Goal: Task Accomplishment & Management: Complete application form

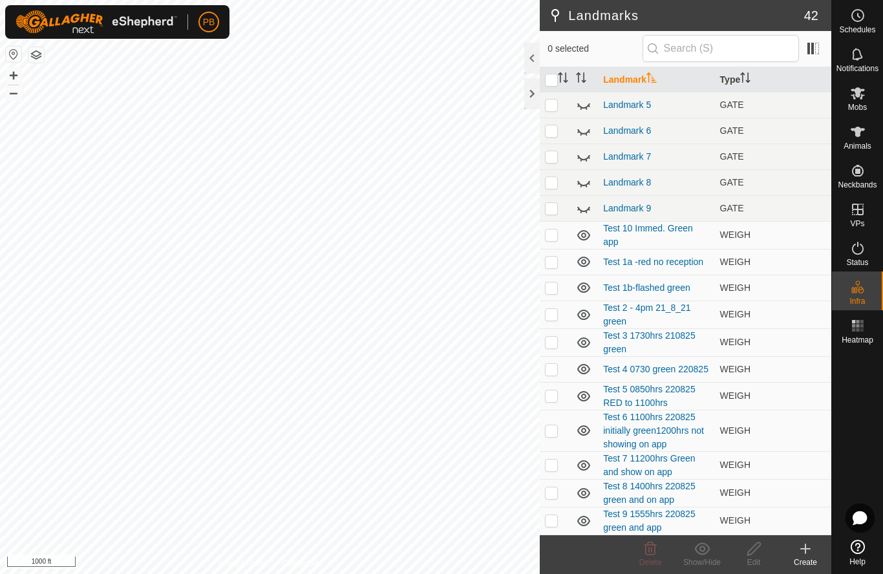
scroll to position [672, 0]
click at [581, 521] on icon at bounding box center [583, 521] width 13 height 10
click at [640, 521] on link "Test 9 1555hrs 220825 green and app" at bounding box center [649, 520] width 92 height 24
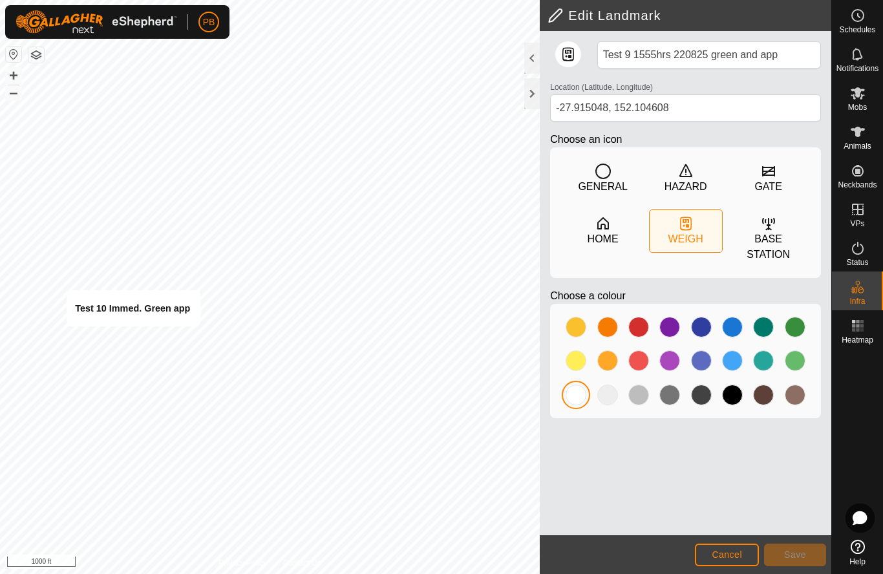
click at [729, 551] on span "Cancel" at bounding box center [726, 554] width 30 height 10
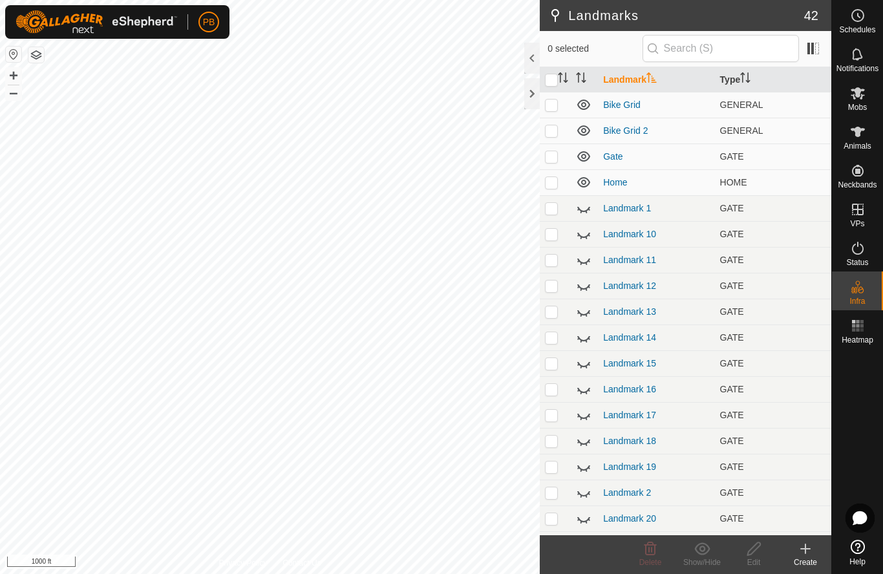
click at [806, 552] on icon at bounding box center [805, 549] width 16 height 16
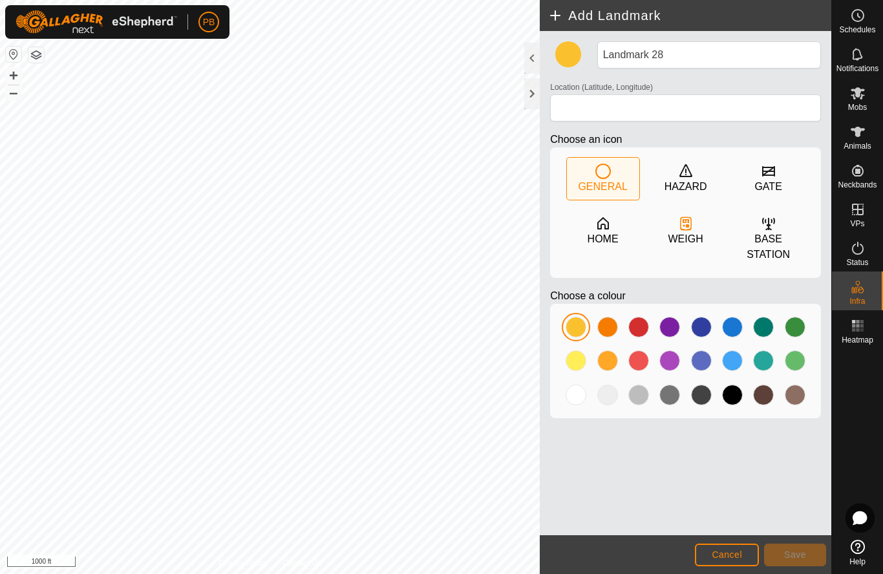
click at [687, 227] on icon at bounding box center [686, 225] width 3 height 3
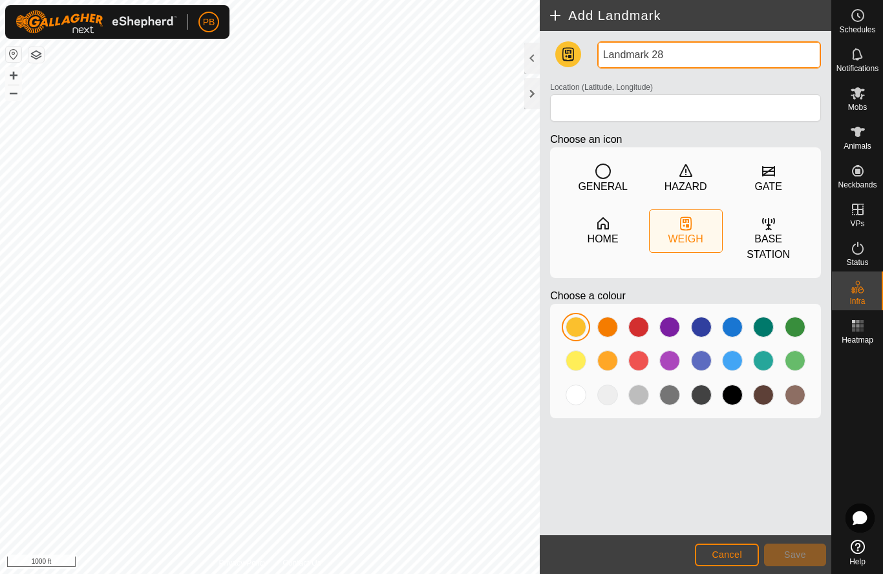
click at [674, 58] on input "Landmark 28" at bounding box center [709, 54] width 224 height 27
type input "L"
type input "Test 11 green and app"
click at [739, 549] on span "Cancel" at bounding box center [726, 554] width 30 height 10
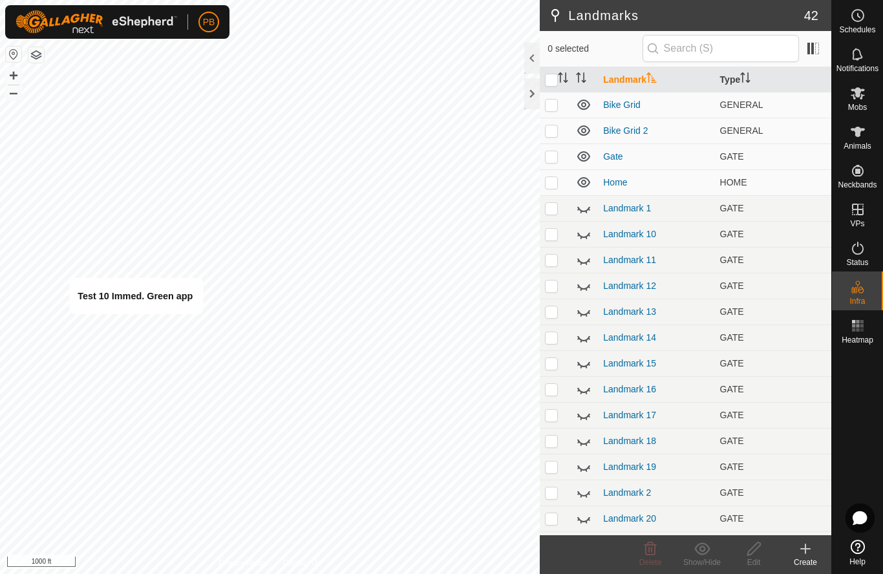
click at [805, 549] on icon at bounding box center [804, 549] width 9 height 0
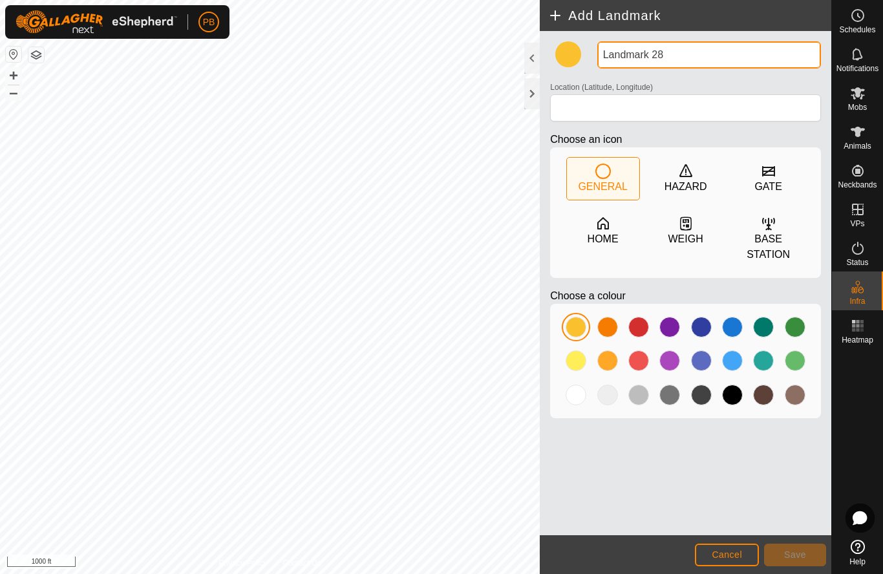
click at [674, 57] on input "Landmark 28" at bounding box center [709, 54] width 224 height 27
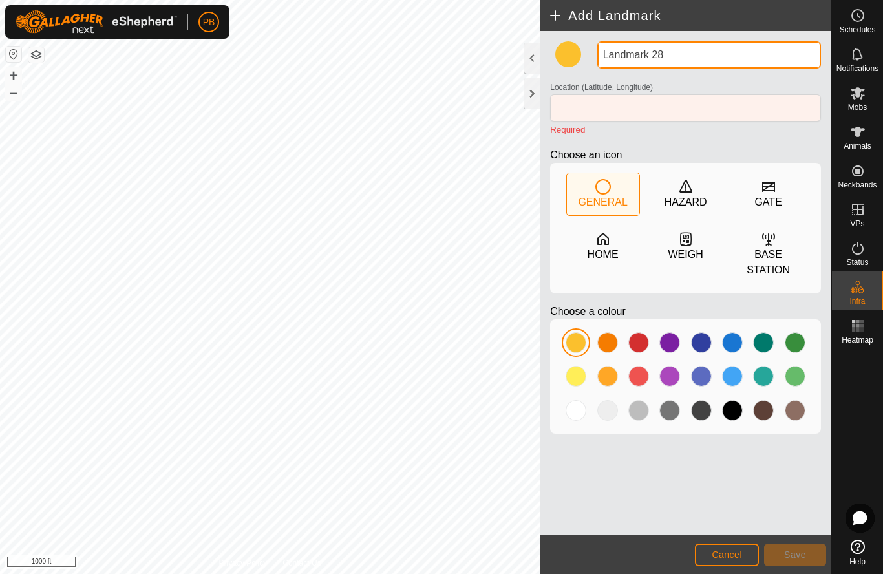
click at [686, 57] on input "Landmark 28" at bounding box center [709, 54] width 224 height 27
click at [694, 56] on input "Landmark 28" at bounding box center [709, 54] width 224 height 27
click at [670, 56] on input "Landmark 28" at bounding box center [709, 54] width 224 height 27
type input "L"
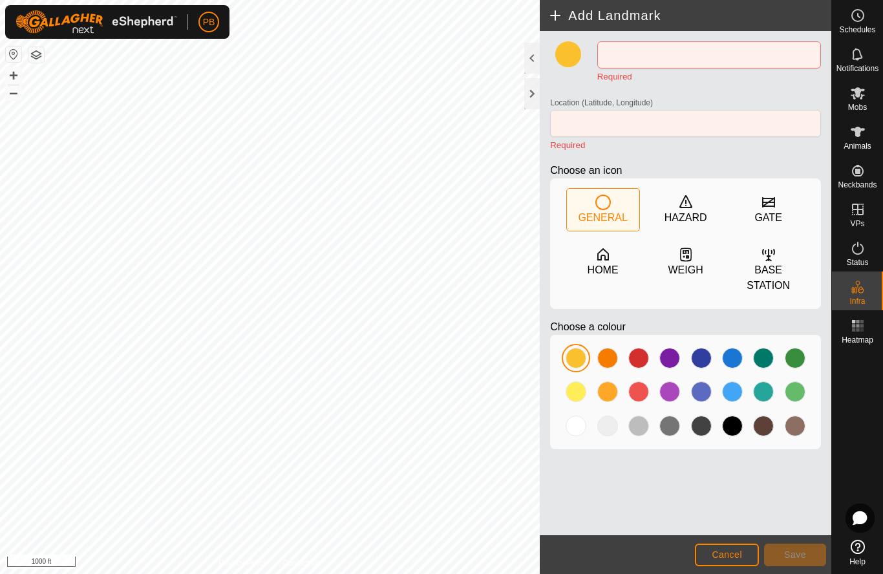
click at [687, 255] on icon at bounding box center [686, 255] width 16 height 16
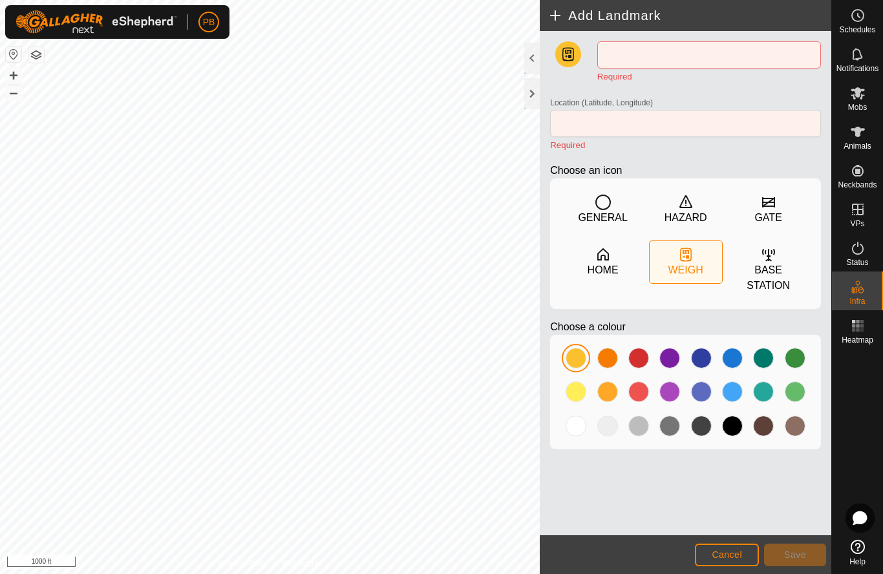
type input "-27.912747, 152.106533"
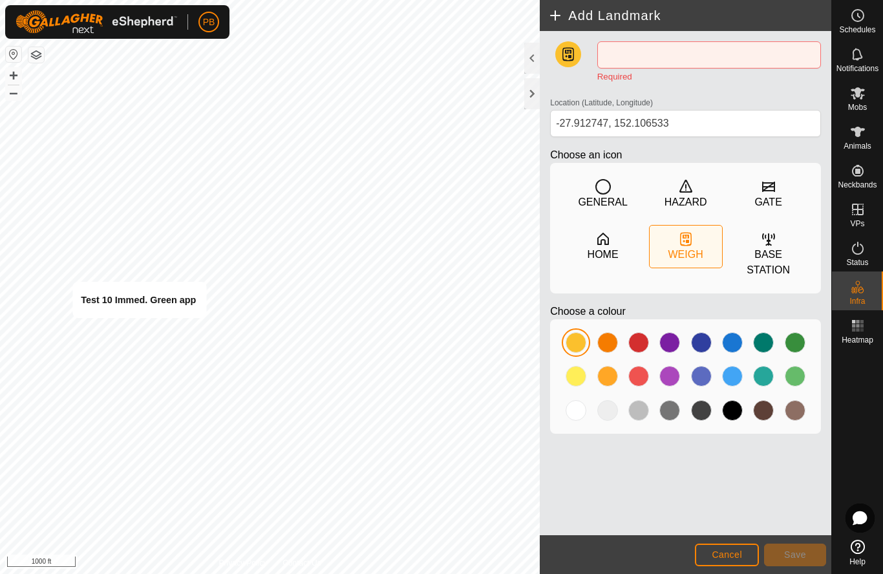
click at [742, 556] on button "Cancel" at bounding box center [727, 554] width 64 height 23
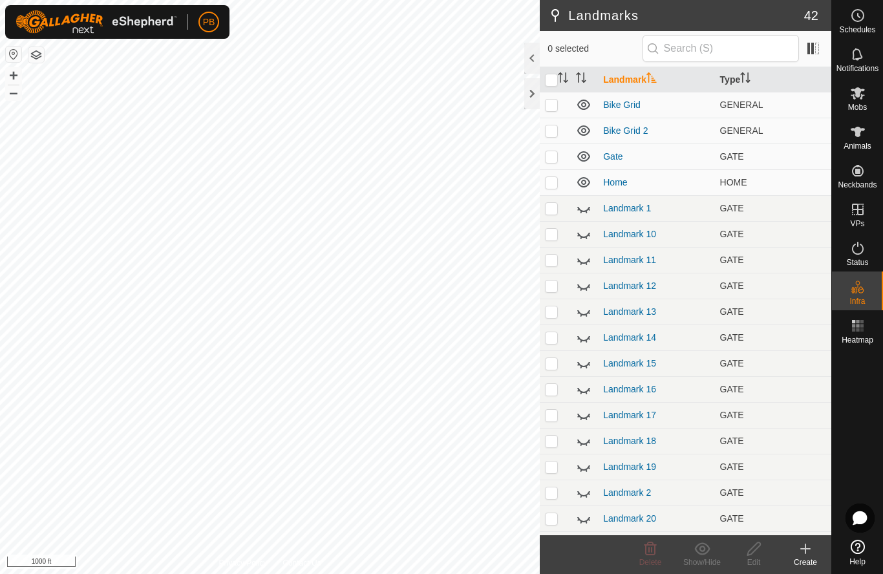
click at [806, 554] on icon at bounding box center [805, 549] width 16 height 16
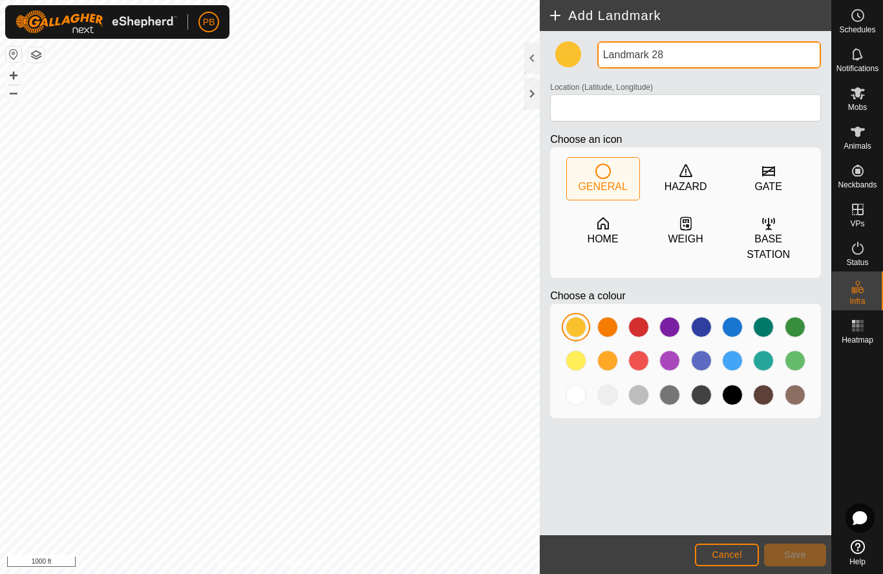
click at [677, 58] on input "Landmark 28" at bounding box center [709, 54] width 224 height 27
type input "L"
type input "Test 11 Green app"
click at [737, 552] on span "Cancel" at bounding box center [726, 554] width 30 height 10
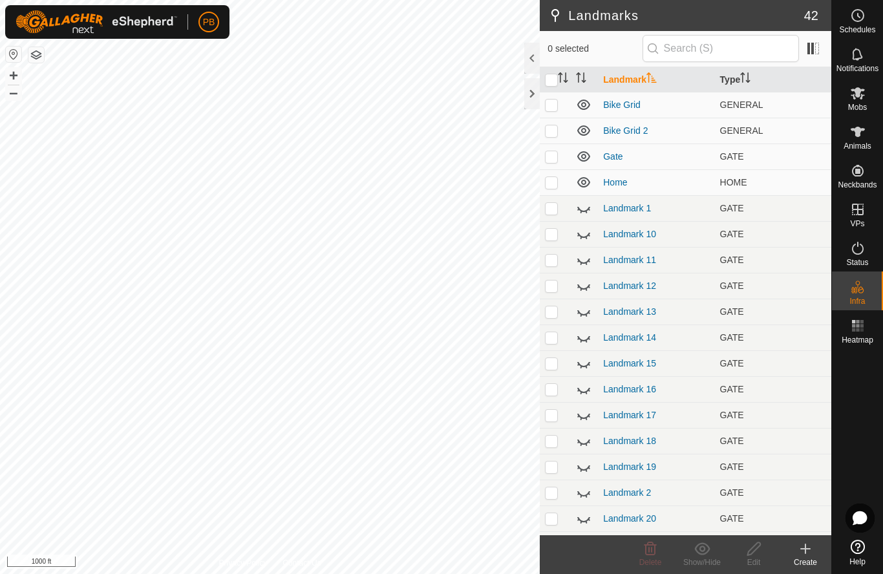
click at [808, 545] on icon at bounding box center [805, 549] width 16 height 16
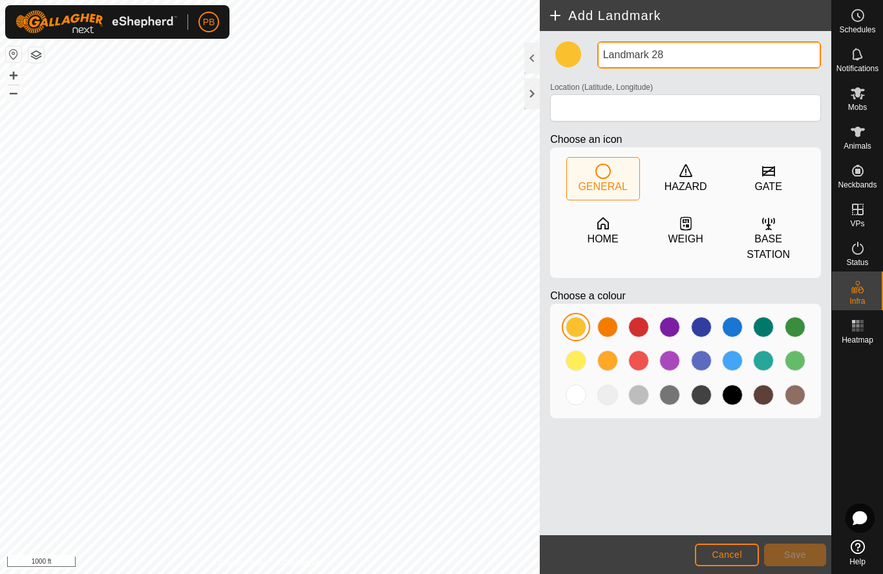
click at [676, 57] on input "Landmark 28" at bounding box center [709, 54] width 224 height 27
type input "L"
type input "Test 11 Green app"
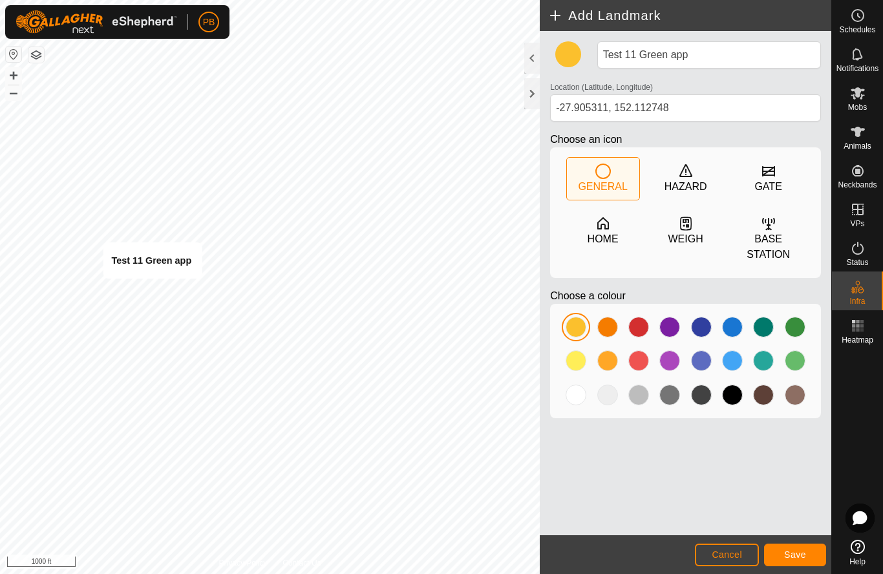
type input "-27.911737, 152.107178"
click at [801, 549] on span "Save" at bounding box center [795, 554] width 22 height 10
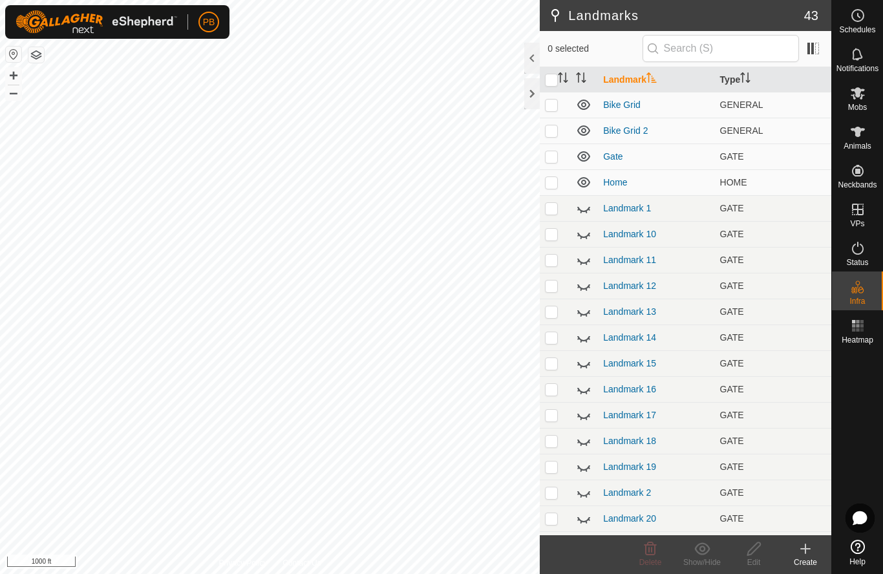
click at [808, 554] on icon at bounding box center [805, 549] width 16 height 16
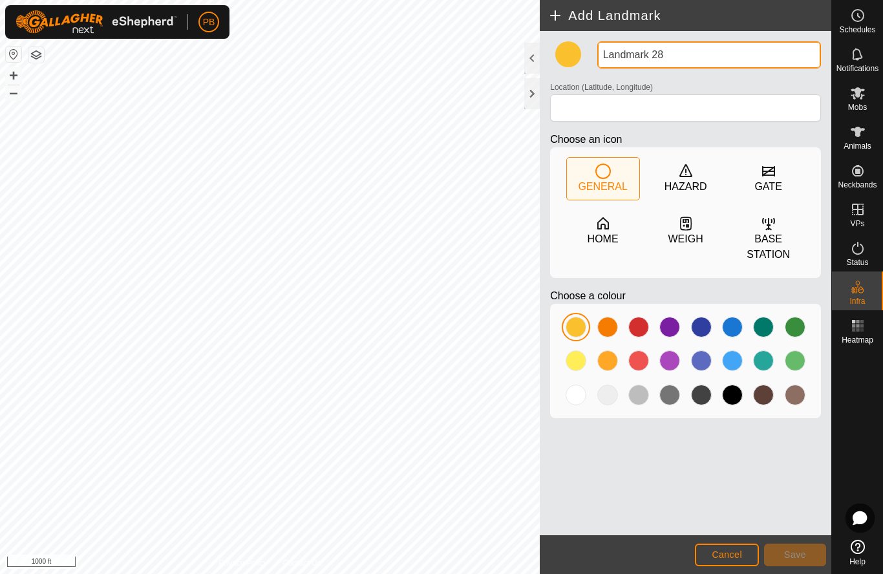
click at [675, 52] on input "Landmark 28" at bounding box center [709, 54] width 224 height 27
type input "L"
type input "Test 12 green app"
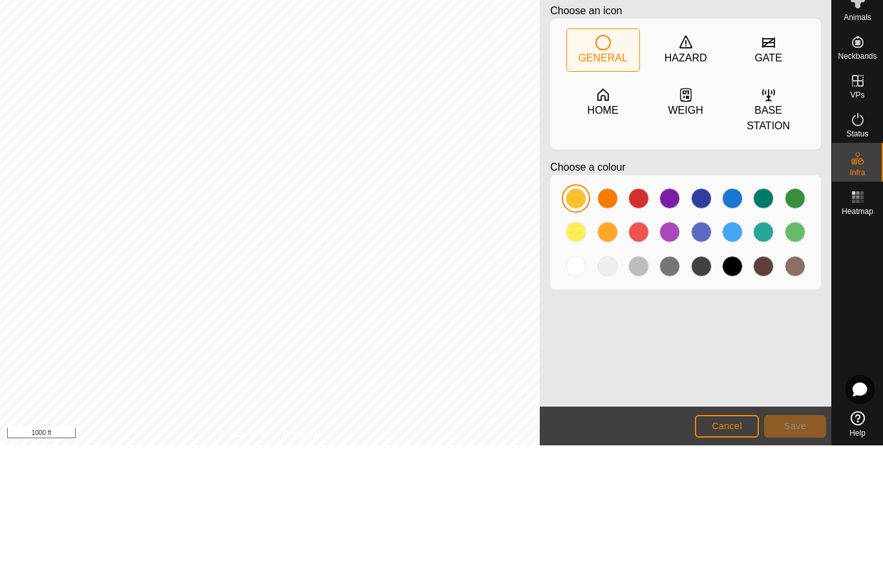
type input "-27.905207, 152.112777"
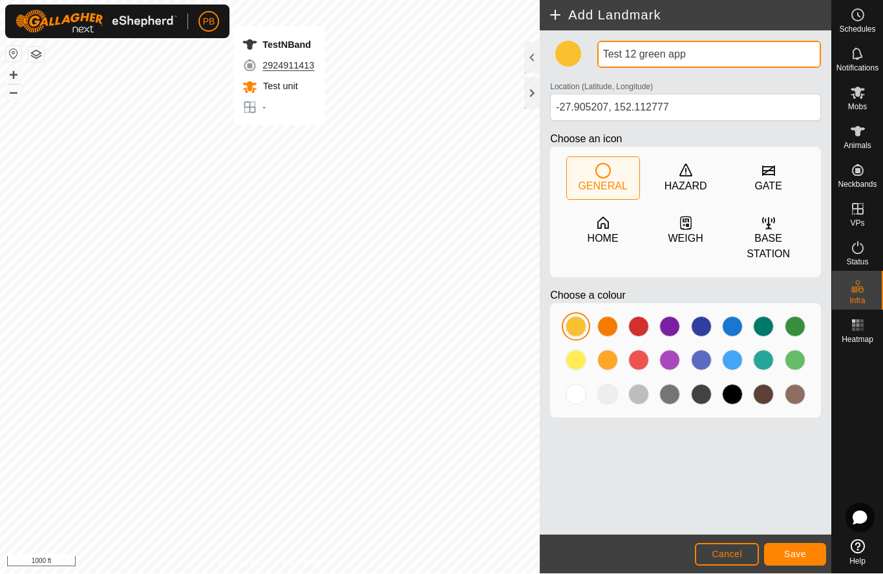
type input "Test 12 green app"
click at [576, 395] on div at bounding box center [575, 394] width 21 height 21
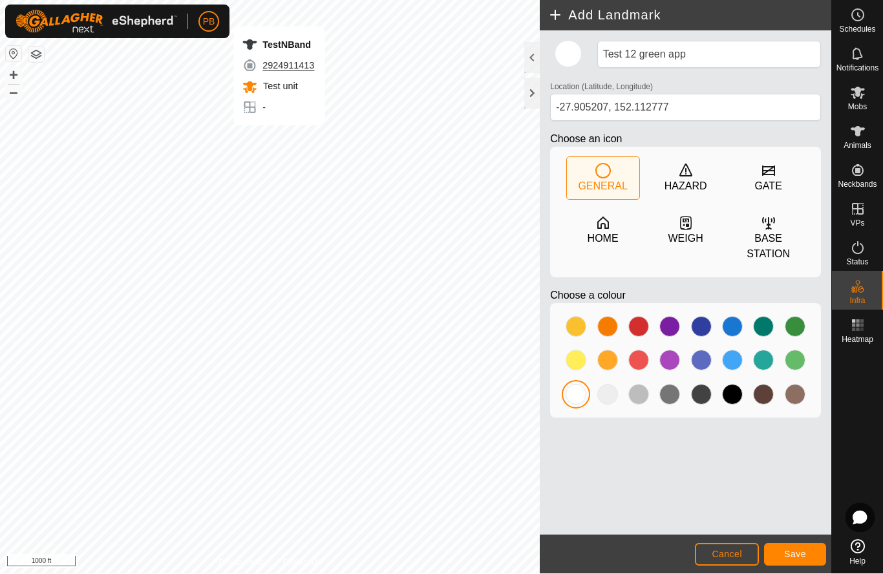
click at [799, 551] on span "Save" at bounding box center [795, 554] width 22 height 10
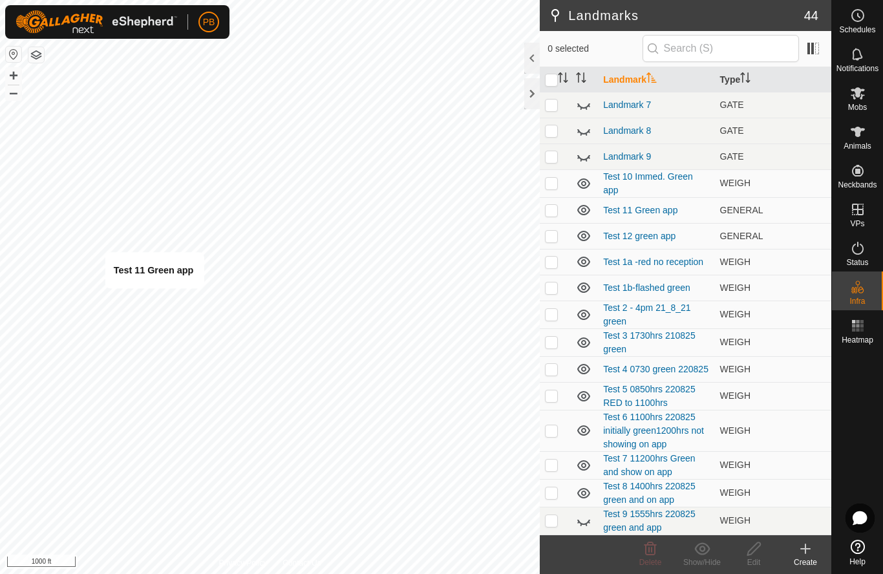
scroll to position [724, 0]
click at [581, 468] on icon at bounding box center [583, 465] width 13 height 10
click at [582, 468] on icon at bounding box center [583, 466] width 13 height 5
click at [654, 211] on link "Test 11 Green app" at bounding box center [640, 210] width 74 height 10
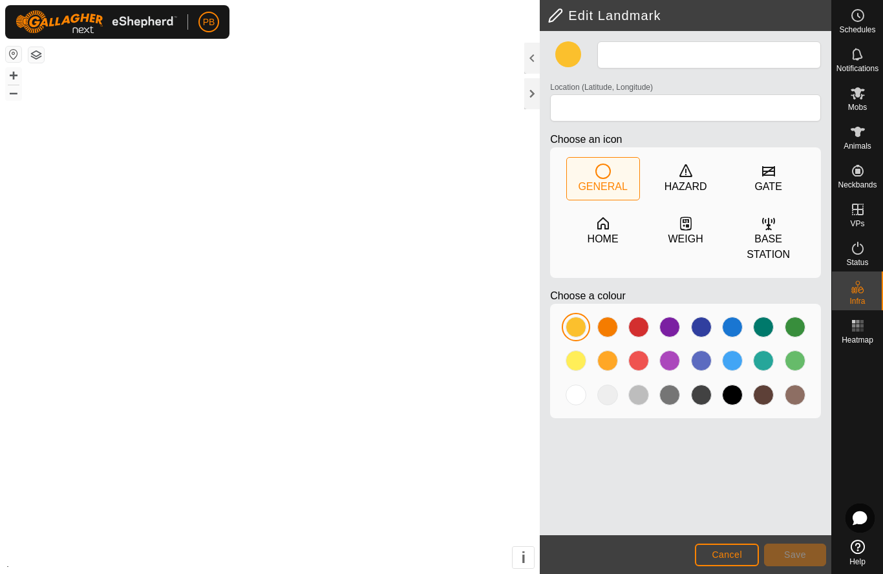
type input "Test 11 Green app"
type input "-27.911737, 152.107178"
click at [575, 400] on div at bounding box center [575, 394] width 21 height 21
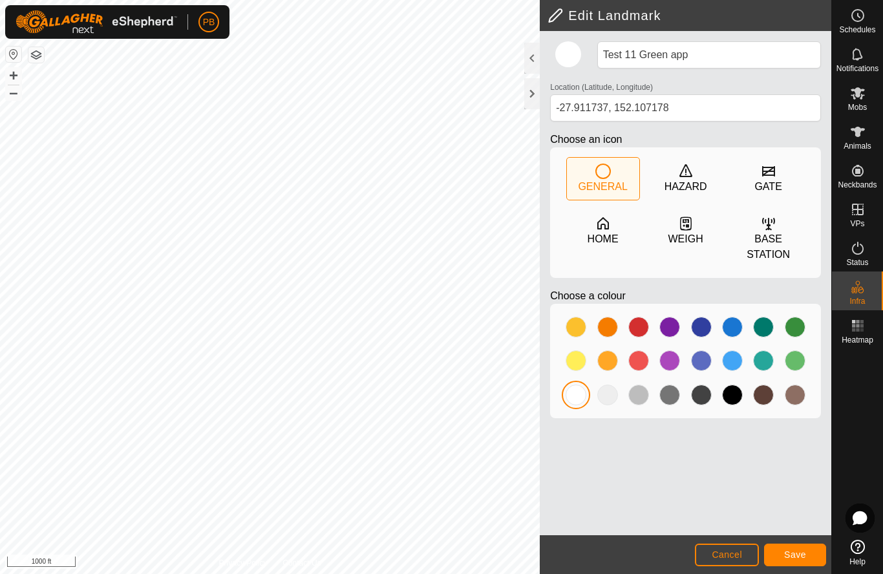
click at [790, 554] on span "Save" at bounding box center [795, 554] width 22 height 10
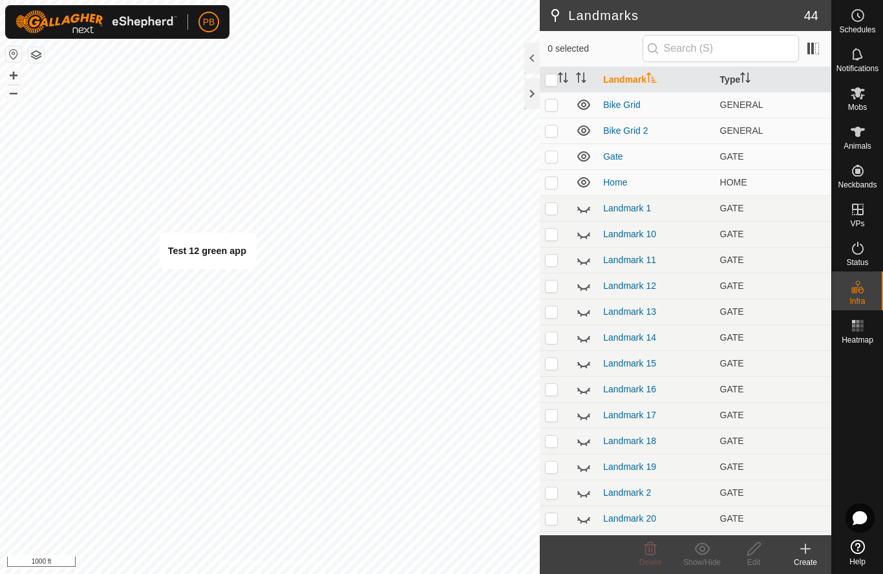
click at [808, 550] on icon at bounding box center [805, 549] width 16 height 16
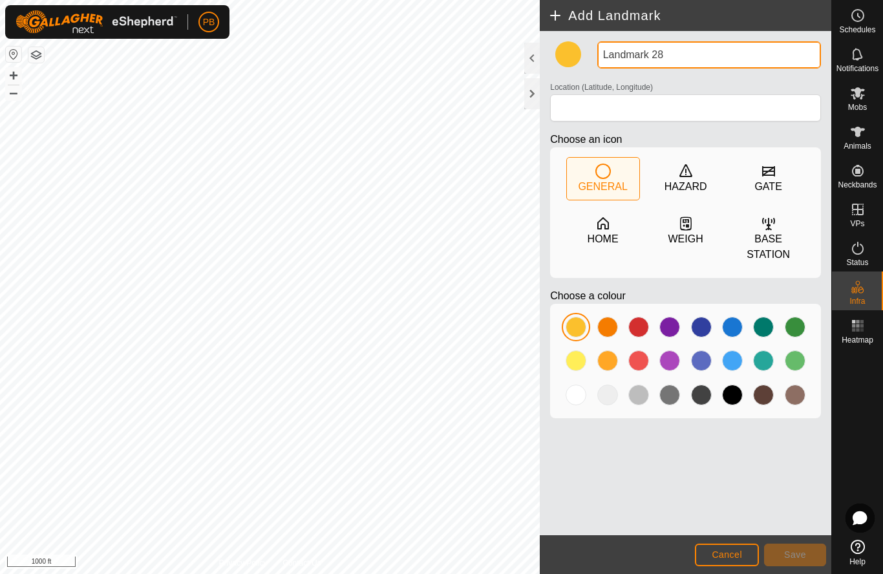
click at [679, 55] on input "Landmark 28" at bounding box center [709, 54] width 224 height 27
